Goal: Information Seeking & Learning: Check status

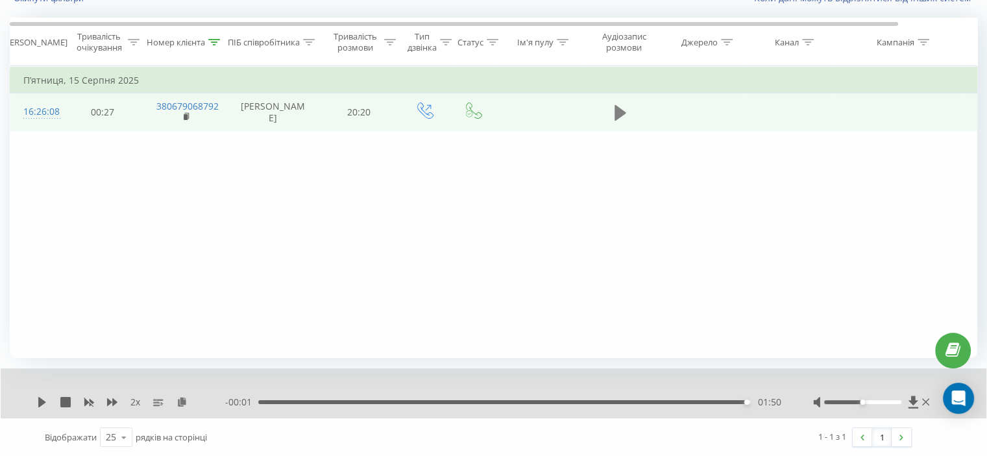
click at [619, 114] on icon at bounding box center [620, 113] width 12 height 16
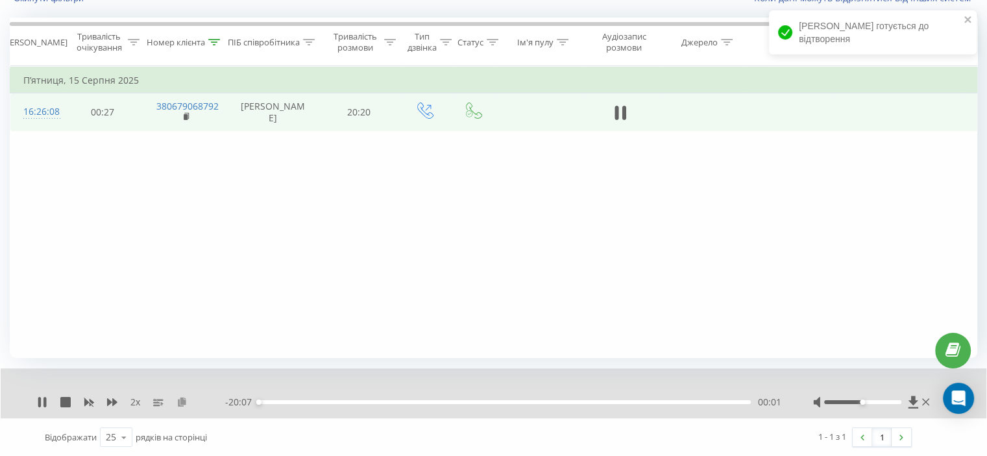
click at [180, 400] on icon at bounding box center [181, 401] width 11 height 9
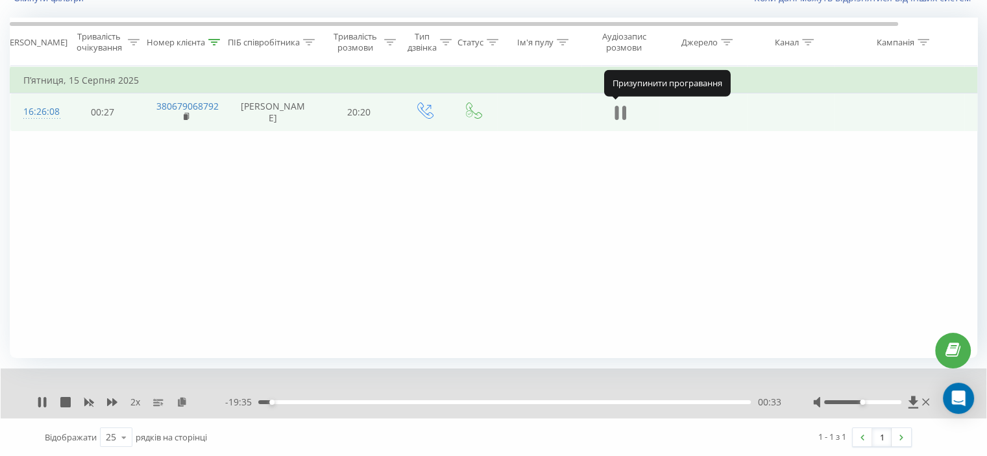
click at [619, 108] on icon at bounding box center [620, 113] width 12 height 18
click at [36, 400] on div "2 x - 19:35 00:33 00:33" at bounding box center [493, 393] width 985 height 50
click at [43, 400] on icon at bounding box center [42, 402] width 8 height 10
click at [620, 110] on icon at bounding box center [620, 113] width 12 height 18
drag, startPoint x: 99, startPoint y: 298, endPoint x: 135, endPoint y: 237, distance: 70.6
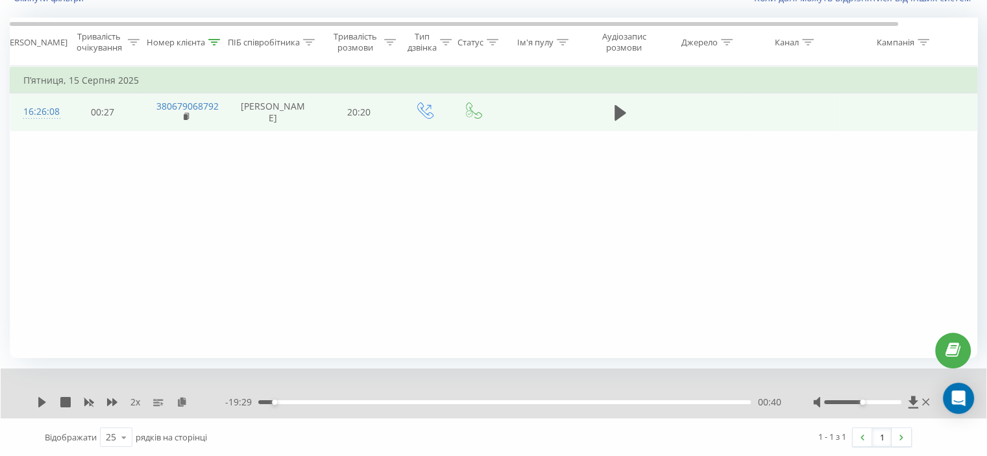
click at [99, 296] on div "Фільтрувати за умовою Дорівнює Скасувати OK Фільтрувати за умовою Містить 38067…" at bounding box center [493, 212] width 967 height 292
click at [44, 396] on div "2 x" at bounding box center [131, 402] width 188 height 13
click at [40, 399] on icon at bounding box center [42, 402] width 8 height 10
click at [294, 400] on div "02:32" at bounding box center [504, 402] width 492 height 4
click at [113, 403] on icon at bounding box center [112, 402] width 10 height 8
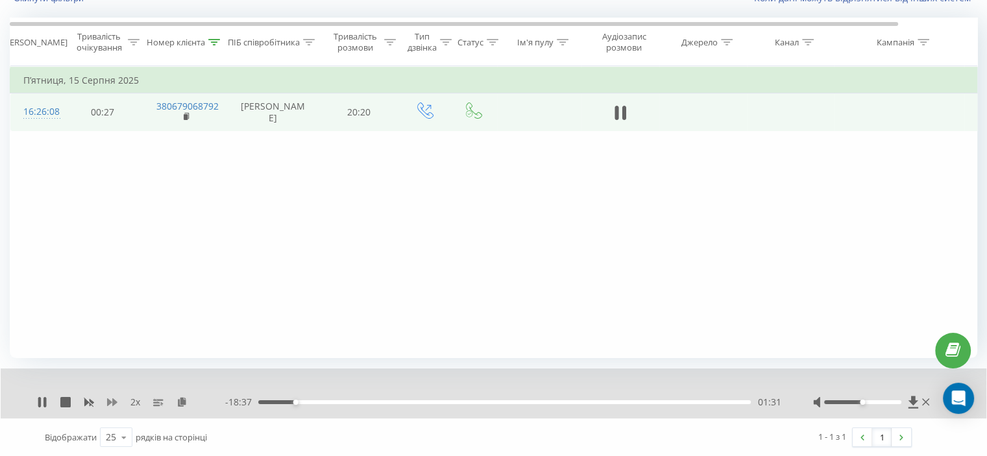
click at [113, 403] on icon at bounding box center [112, 402] width 10 height 8
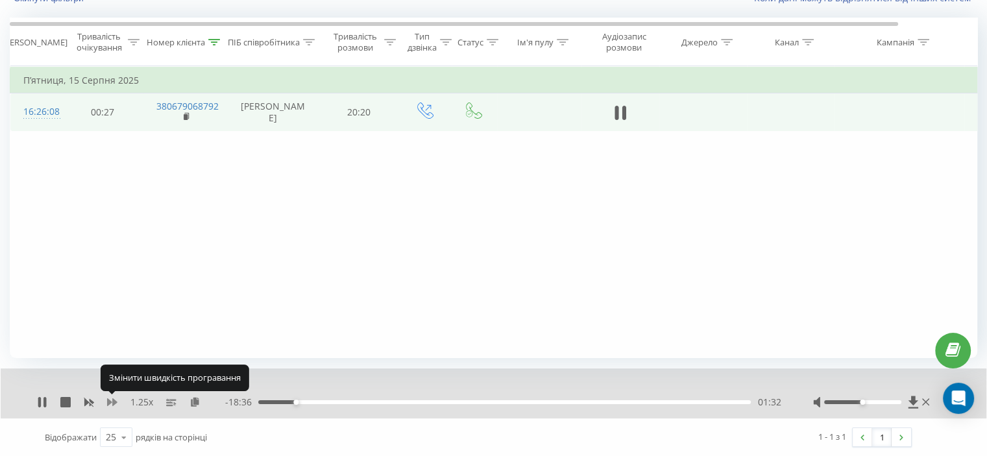
click at [113, 403] on icon at bounding box center [112, 402] width 10 height 8
click at [112, 403] on icon at bounding box center [112, 402] width 10 height 10
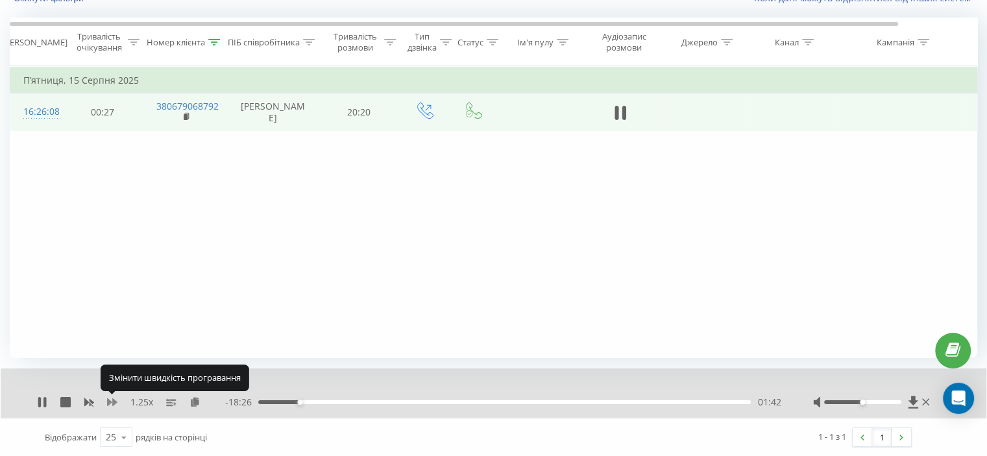
click at [112, 403] on icon at bounding box center [112, 402] width 10 height 10
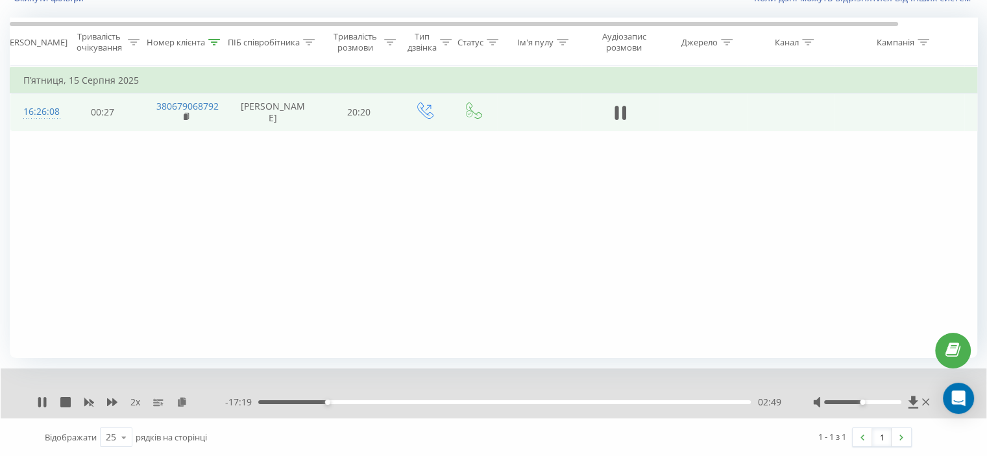
click at [130, 234] on div "Фільтрувати за умовою Дорівнює Скасувати OK Фільтрувати за умовою Містить 38067…" at bounding box center [493, 212] width 967 height 292
click at [628, 108] on button at bounding box center [619, 112] width 19 height 19
click at [132, 218] on div "Фільтрувати за умовою Дорівнює Скасувати OK Фільтрувати за умовою Містить 38067…" at bounding box center [493, 212] width 967 height 292
click at [40, 405] on icon at bounding box center [42, 402] width 8 height 10
drag, startPoint x: 172, startPoint y: 241, endPoint x: 201, endPoint y: 267, distance: 39.1
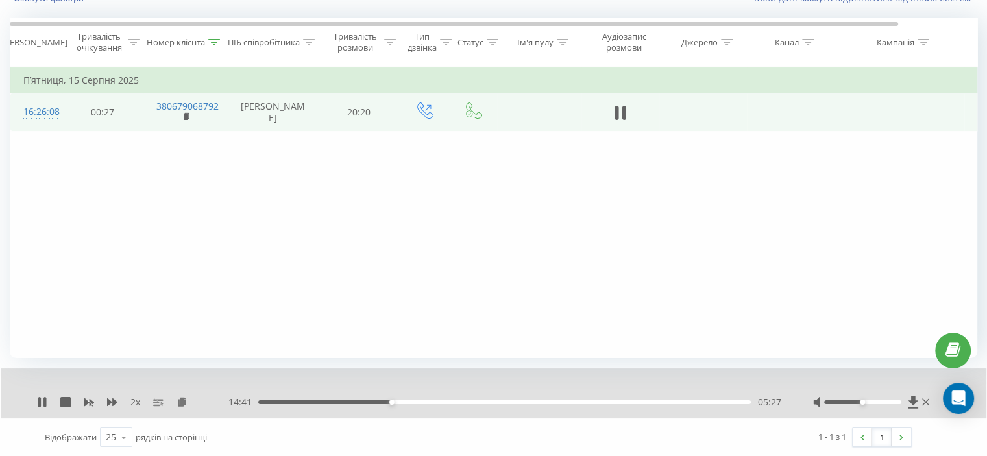
click at [174, 241] on div "Фільтрувати за умовою Дорівнює Скасувати OK Фільтрувати за умовою Містить 38067…" at bounding box center [493, 212] width 967 height 292
drag, startPoint x: 193, startPoint y: 184, endPoint x: 202, endPoint y: 194, distance: 14.2
click at [193, 184] on div "Фільтрувати за умовою Дорівнює Скасувати OK Фільтрувати за умовою Містить 38067…" at bounding box center [493, 212] width 967 height 292
click at [204, 225] on div "Фільтрувати за умовою Дорівнює Скасувати OK Фільтрувати за умовою Містить 38067…" at bounding box center [493, 212] width 967 height 292
click at [108, 400] on icon at bounding box center [112, 402] width 10 height 8
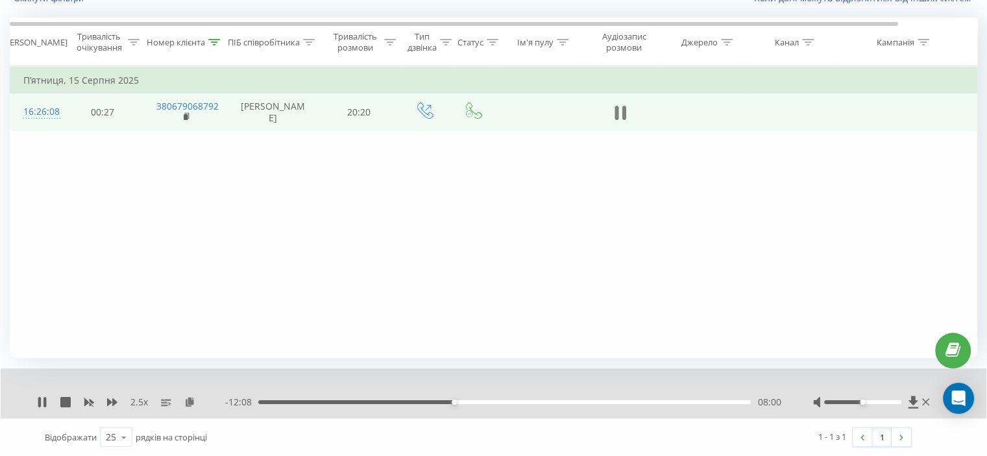
click at [620, 115] on icon at bounding box center [620, 113] width 12 height 18
click at [46, 401] on icon at bounding box center [42, 402] width 10 height 10
click at [132, 235] on div "Фільтрувати за умовою Дорівнює Скасувати OK Фільтрувати за умовою Містить 38067…" at bounding box center [493, 212] width 967 height 292
click at [113, 401] on icon at bounding box center [112, 402] width 10 height 8
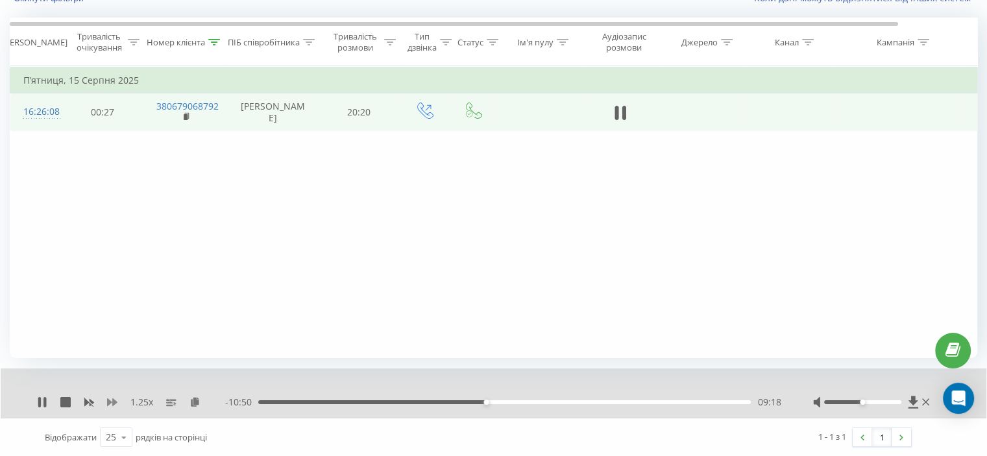
click at [113, 401] on icon at bounding box center [112, 402] width 10 height 8
click at [107, 404] on icon at bounding box center [112, 402] width 10 height 10
click at [211, 246] on div "Фільтрувати за умовою Дорівнює Скасувати OK Фільтрувати за умовою Містить 38067…" at bounding box center [493, 212] width 967 height 292
drag, startPoint x: 86, startPoint y: 401, endPoint x: 94, endPoint y: 401, distance: 7.8
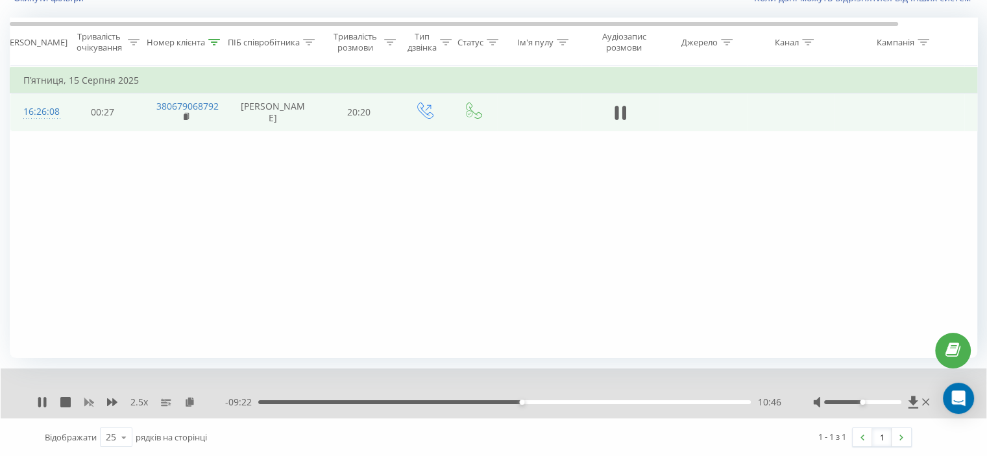
click at [87, 401] on icon at bounding box center [89, 403] width 10 height 8
click at [112, 400] on icon at bounding box center [112, 402] width 10 height 10
click at [520, 400] on div "10:43" at bounding box center [520, 402] width 5 height 5
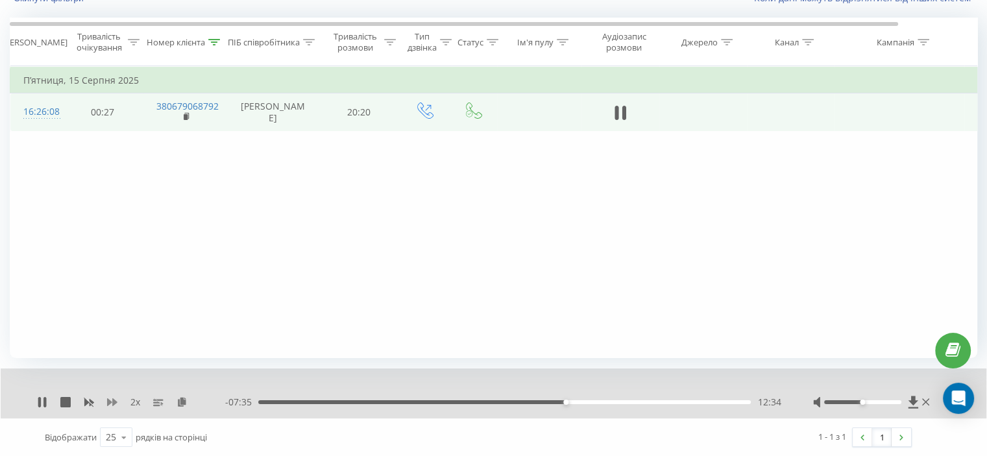
click at [112, 403] on icon at bounding box center [112, 402] width 10 height 10
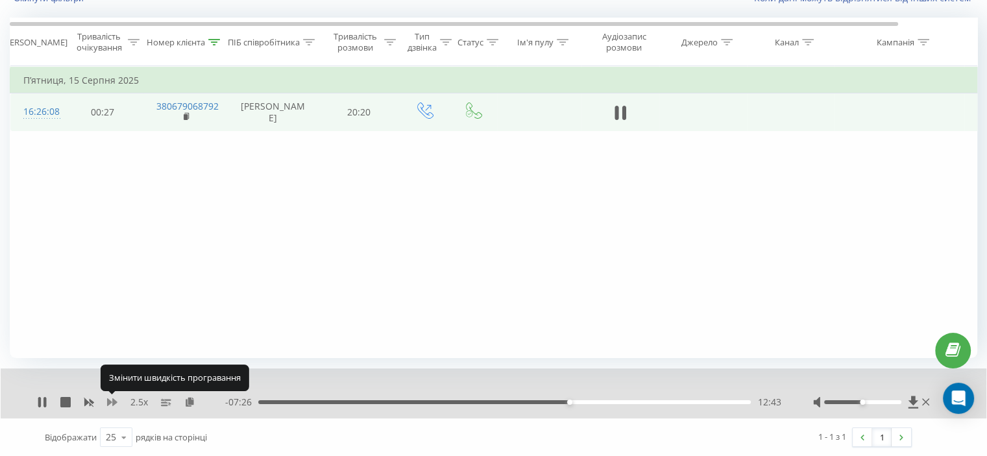
click at [112, 403] on icon at bounding box center [112, 402] width 10 height 8
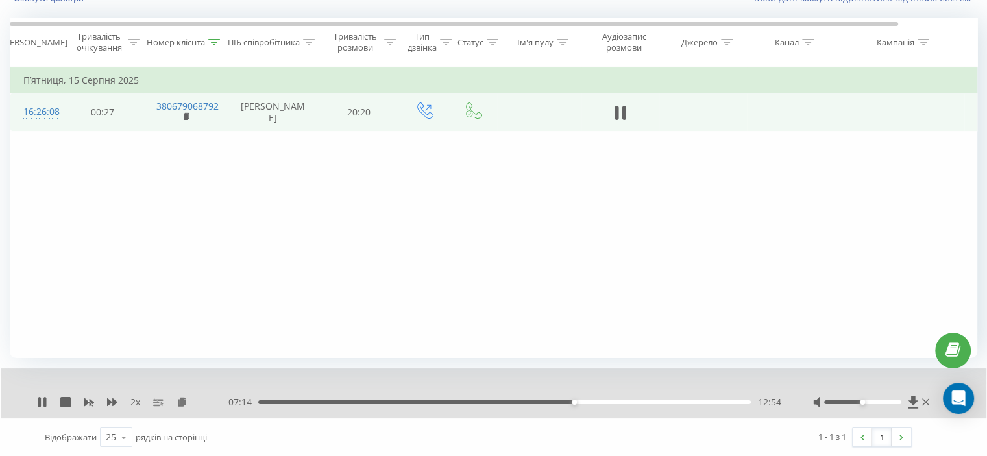
click at [570, 400] on div "12:54" at bounding box center [504, 402] width 492 height 4
click at [93, 402] on icon at bounding box center [89, 403] width 10 height 8
click at [114, 402] on icon at bounding box center [112, 402] width 10 height 8
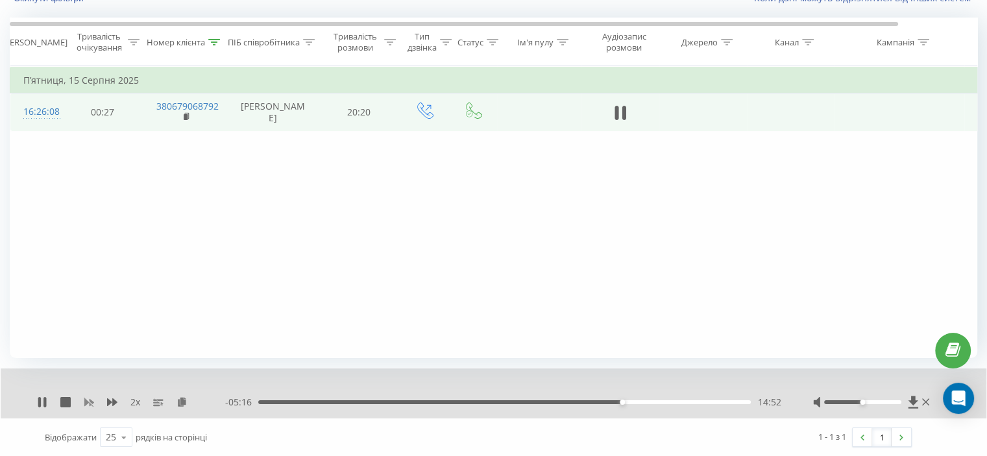
click at [91, 401] on icon at bounding box center [89, 403] width 10 height 8
click at [103, 402] on div "1 x" at bounding box center [131, 402] width 188 height 13
click at [106, 402] on div "1 x" at bounding box center [131, 402] width 188 height 13
click at [107, 402] on icon at bounding box center [112, 402] width 10 height 10
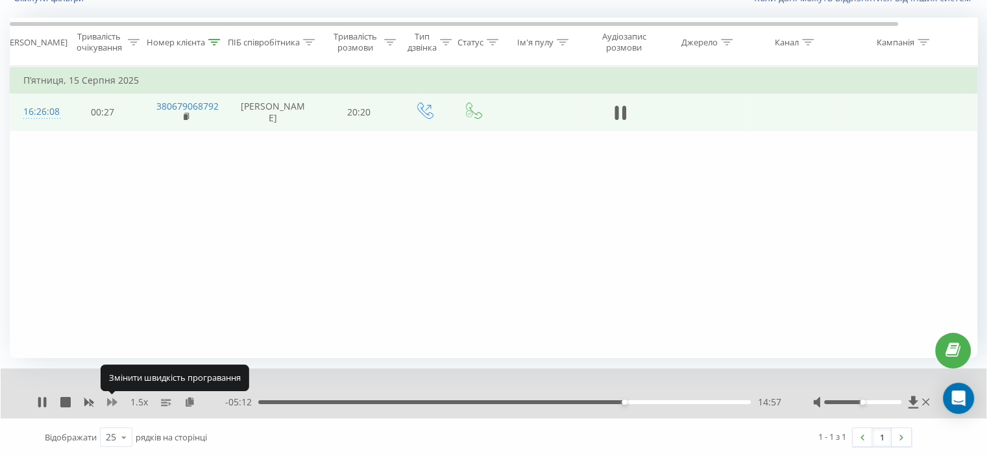
click at [112, 402] on icon at bounding box center [112, 402] width 10 height 8
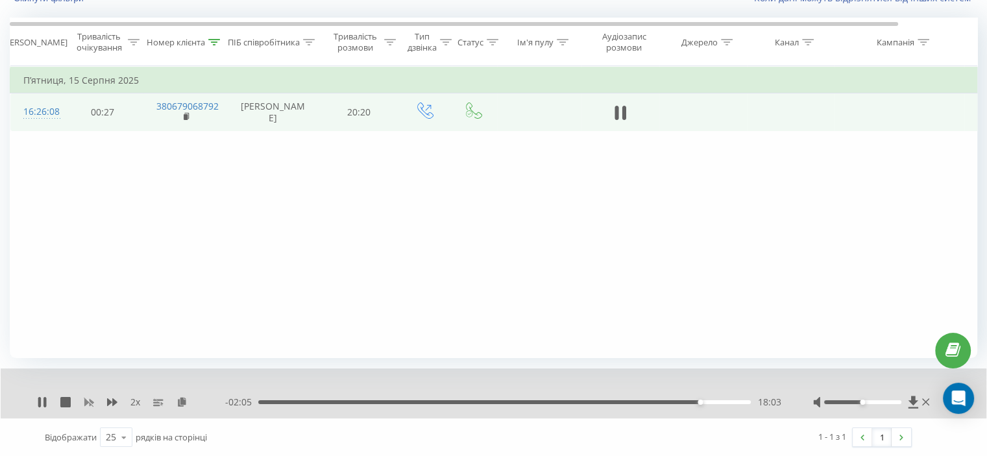
click at [88, 401] on rect at bounding box center [90, 402] width 6 height 5
click at [109, 400] on icon at bounding box center [112, 402] width 10 height 8
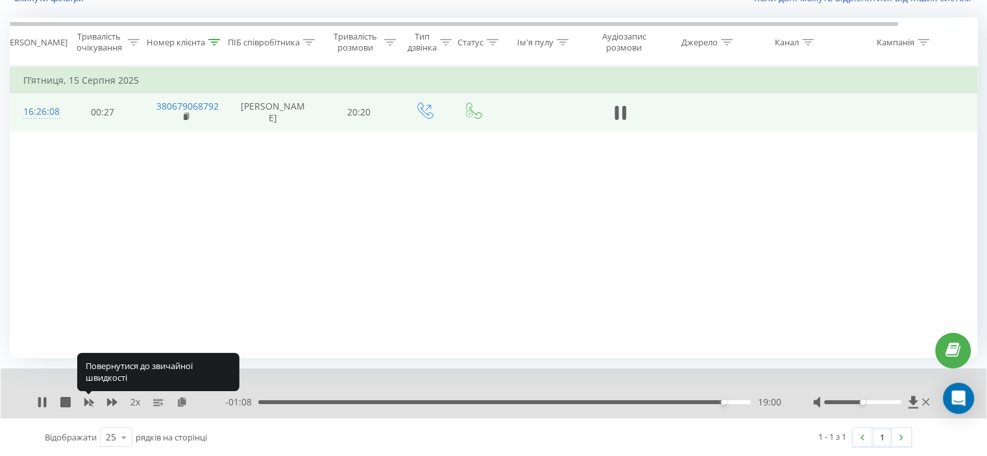
drag, startPoint x: 88, startPoint y: 402, endPoint x: 105, endPoint y: 402, distance: 16.9
click at [89, 402] on icon at bounding box center [89, 402] width 10 height 10
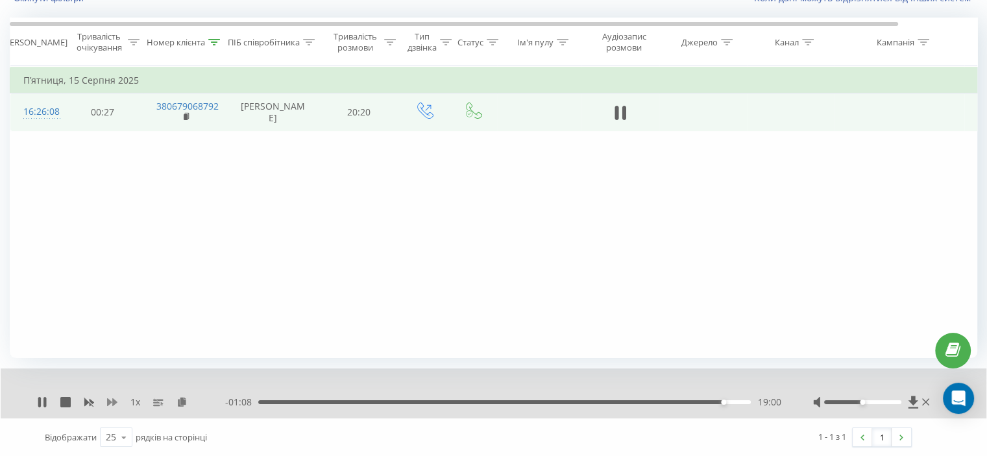
click at [115, 402] on icon at bounding box center [112, 402] width 10 height 8
click at [728, 403] on div "19:17" at bounding box center [730, 402] width 5 height 5
click at [727, 402] on div "19:10" at bounding box center [727, 402] width 5 height 5
click at [725, 402] on div "19:06" at bounding box center [725, 402] width 5 height 5
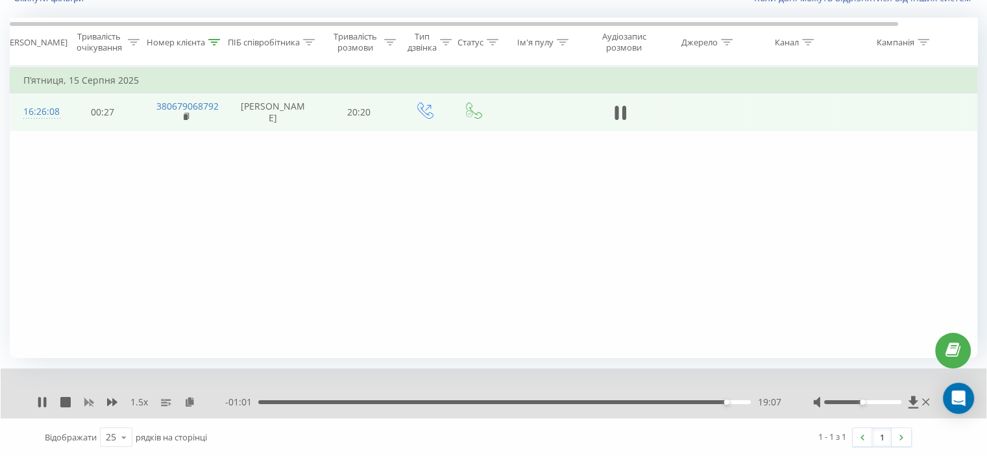
click at [90, 404] on icon at bounding box center [89, 403] width 10 height 8
click at [107, 401] on icon at bounding box center [112, 402] width 10 height 8
click at [108, 401] on icon at bounding box center [112, 402] width 10 height 8
click at [210, 43] on icon at bounding box center [214, 42] width 12 height 6
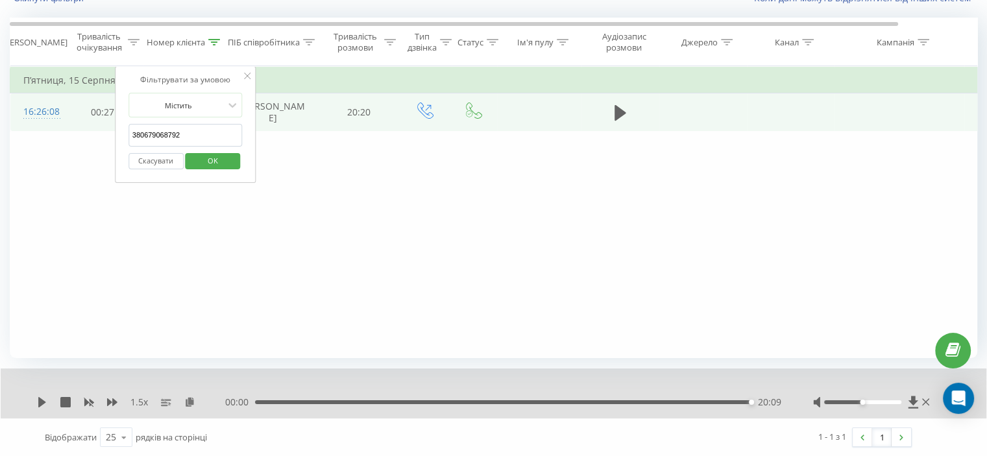
drag, startPoint x: 141, startPoint y: 136, endPoint x: 72, endPoint y: 138, distance: 69.4
click at [72, 138] on div "Фільтрувати за умовою Дорівнює Скасувати OK Фільтрувати за умовою Містить 38067…" at bounding box center [493, 212] width 967 height 292
paste input "974318778"
click at [195, 162] on span "OK" at bounding box center [213, 160] width 36 height 20
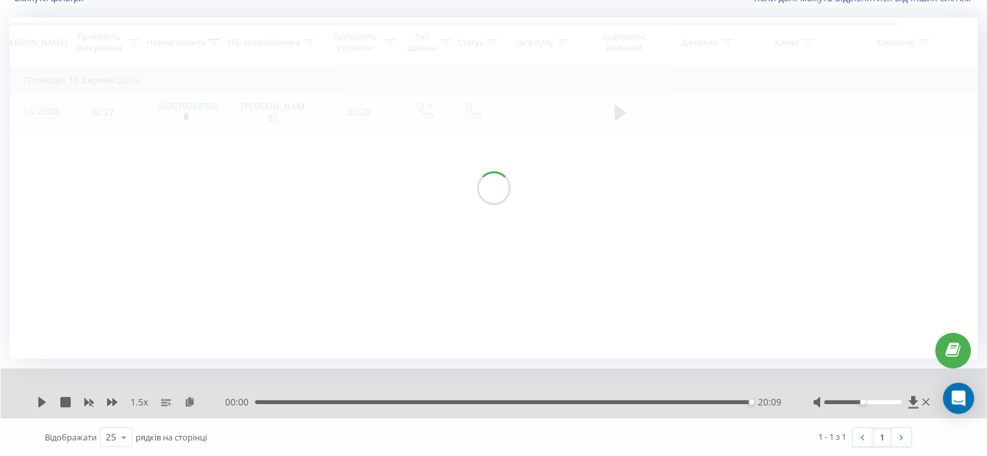
scroll to position [63, 0]
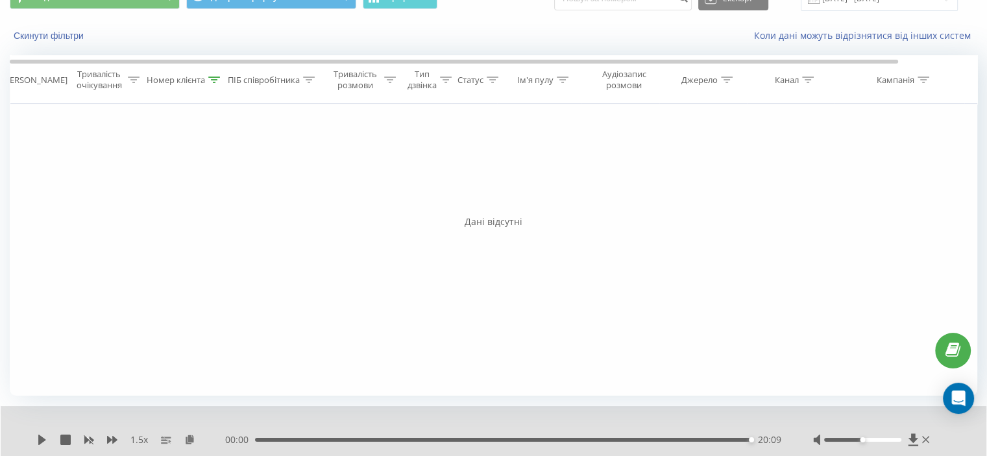
drag, startPoint x: 199, startPoint y: 233, endPoint x: 234, endPoint y: 274, distance: 53.4
click at [199, 233] on div "Фільтрувати за умовою Дорівнює Скасувати OK Фільтрувати за умовою Містить 38097…" at bounding box center [493, 250] width 967 height 292
click at [219, 76] on div "Номер клієнта" at bounding box center [185, 80] width 84 height 11
drag, startPoint x: 182, startPoint y: 167, endPoint x: 102, endPoint y: 185, distance: 81.8
click at [60, 174] on div "Фільтрувати за умовою Дорівнює Скасувати OK Фільтрувати за умовою Містить 38097…" at bounding box center [493, 250] width 967 height 292
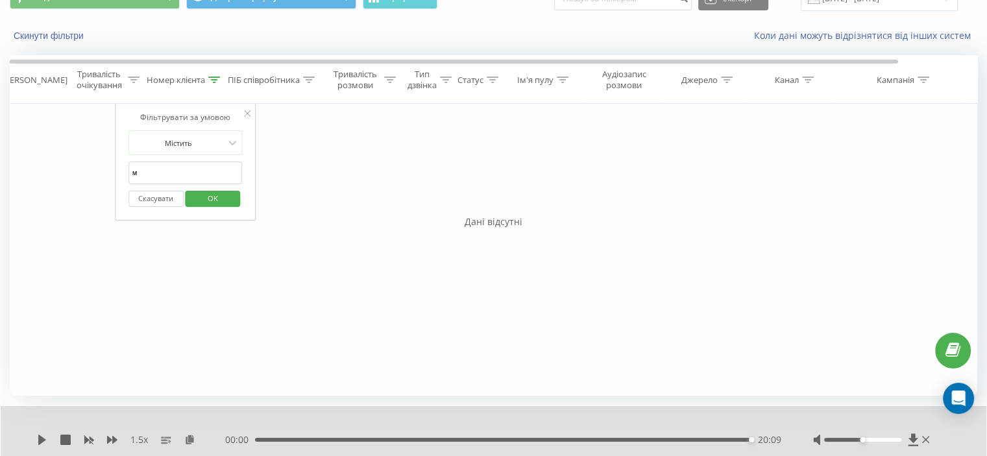
drag, startPoint x: 174, startPoint y: 174, endPoint x: 117, endPoint y: 177, distance: 57.2
click at [84, 170] on div "Фільтрувати за умовою Дорівнює Скасувати OK Фільтрувати за умовою Містить м Ска…" at bounding box center [493, 250] width 967 height 292
paste input "380974318778"
type input "380974318778"
click at [199, 195] on span "OK" at bounding box center [213, 198] width 36 height 20
